Goal: Find specific page/section: Find specific page/section

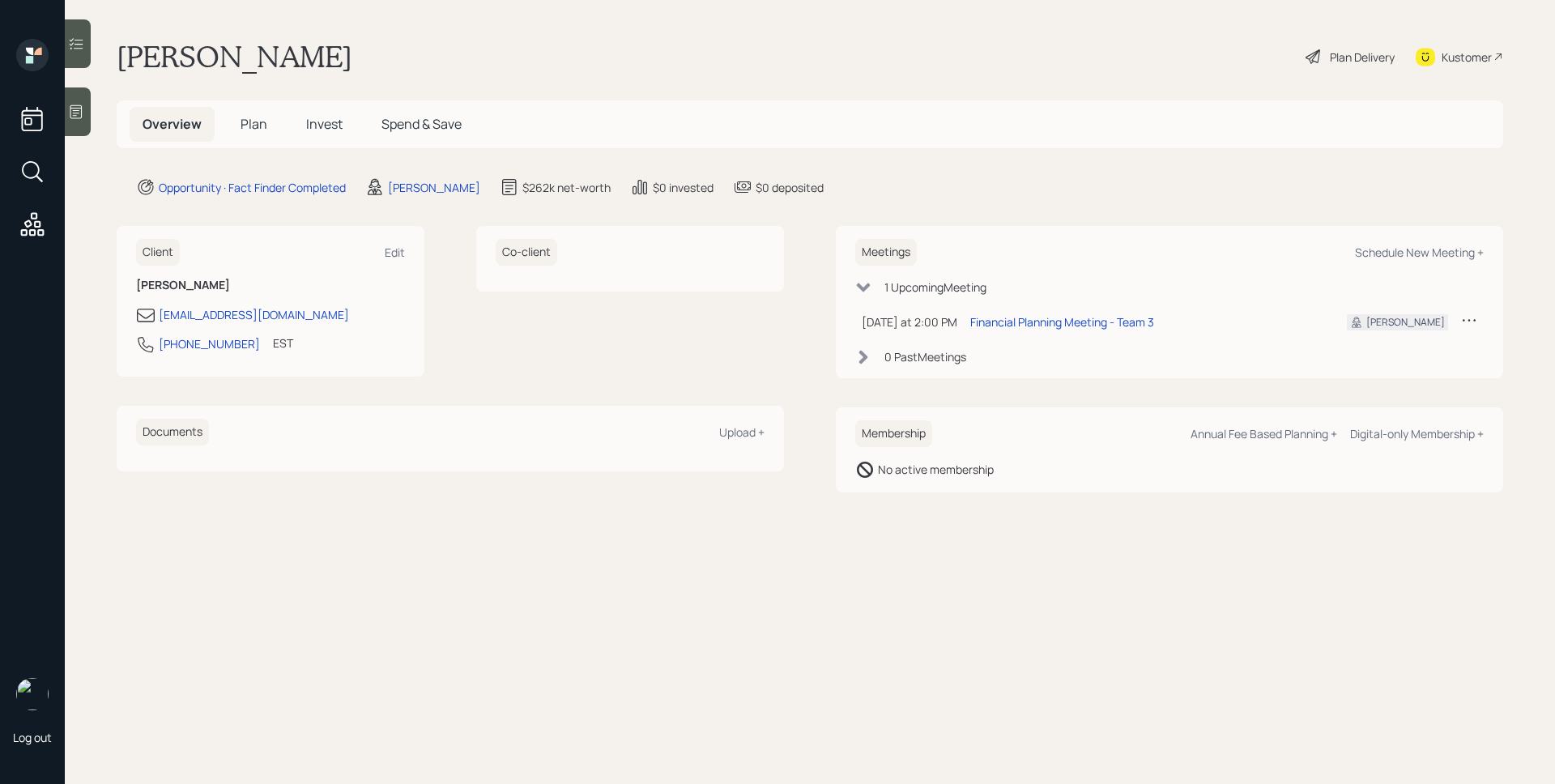
click at [242, 124] on span "Plan" at bounding box center [254, 123] width 27 height 17
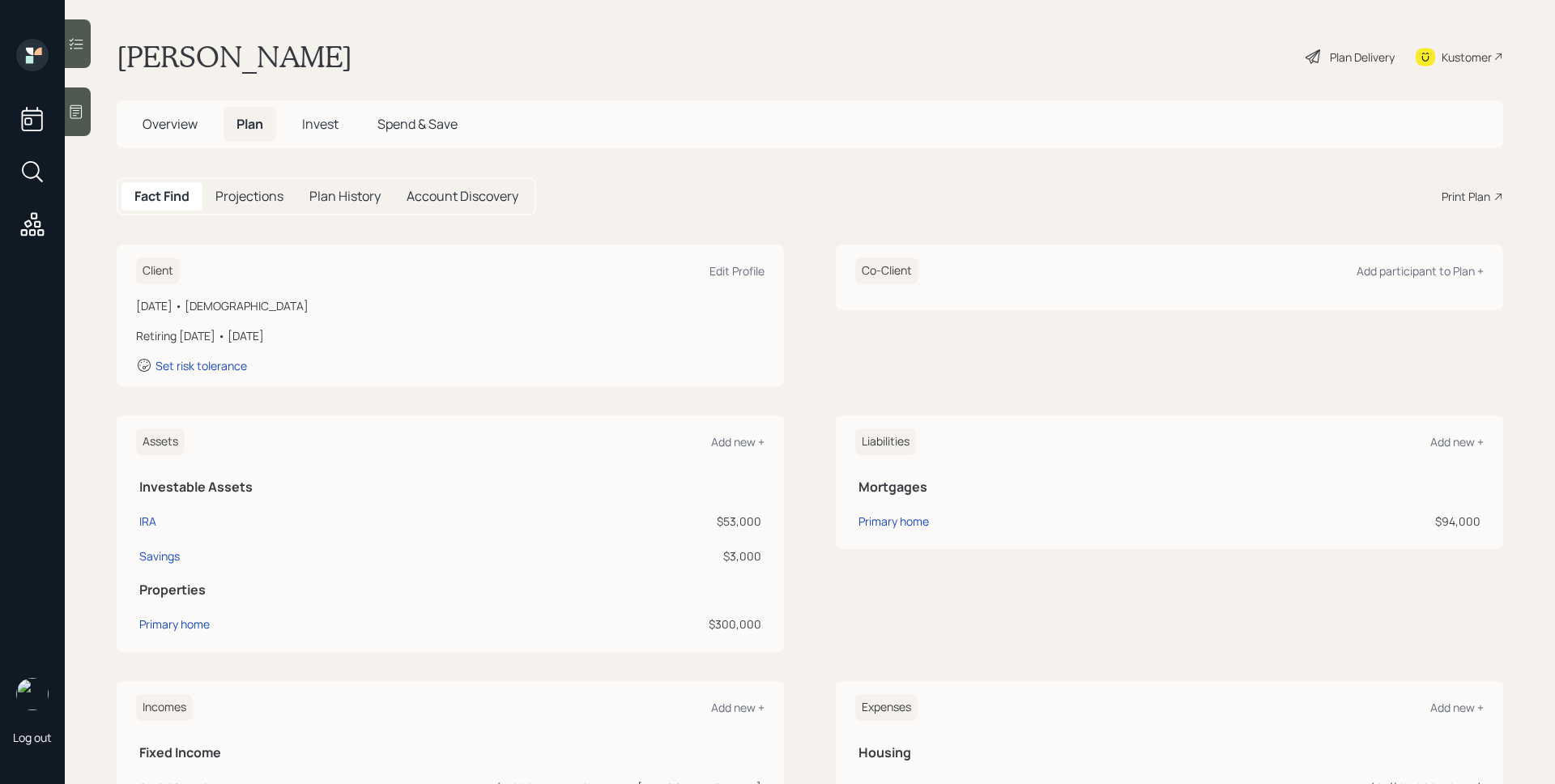
click at [68, 118] on icon at bounding box center [76, 112] width 16 height 16
